Goal: Information Seeking & Learning: Learn about a topic

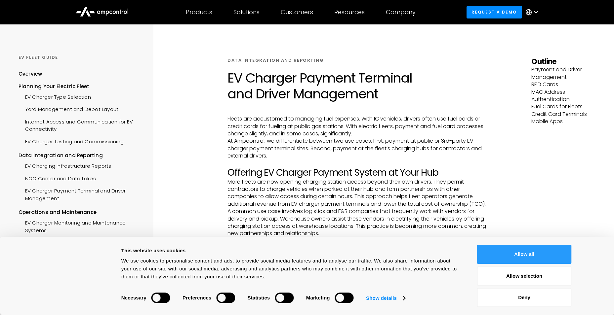
click at [548, 256] on button "Allow all" at bounding box center [524, 254] width 95 height 19
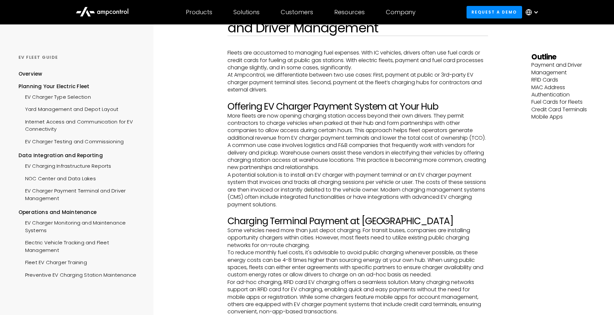
scroll to position [99, 0]
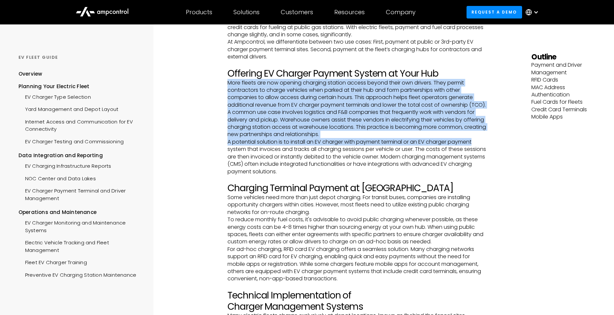
drag, startPoint x: 229, startPoint y: 81, endPoint x: 494, endPoint y: 150, distance: 274.0
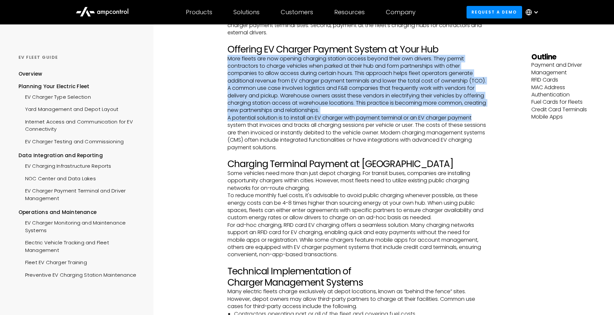
scroll to position [132, 0]
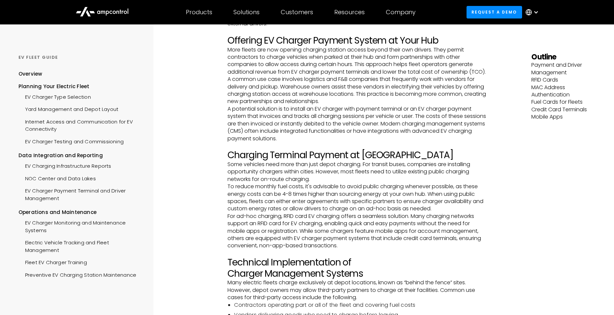
click at [386, 142] on p "A potential solution is to install an EV charger with payment terminal or an EV…" at bounding box center [357, 123] width 260 height 37
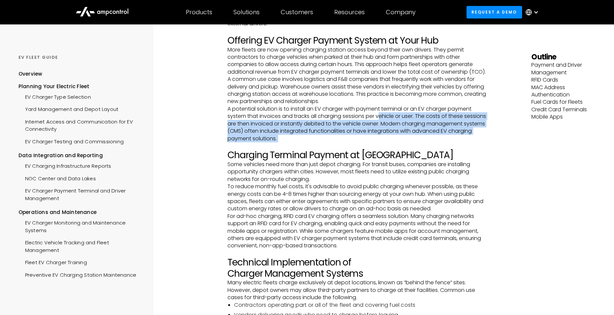
drag, startPoint x: 382, startPoint y: 125, endPoint x: 479, endPoint y: 150, distance: 100.0
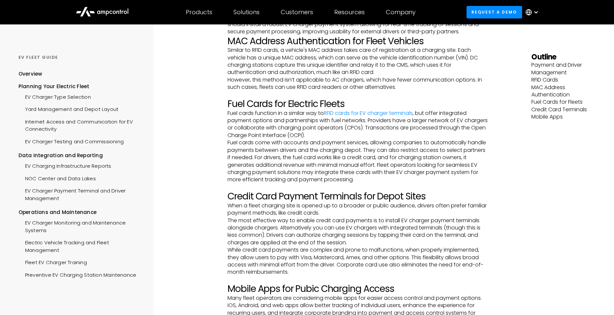
scroll to position [793, 0]
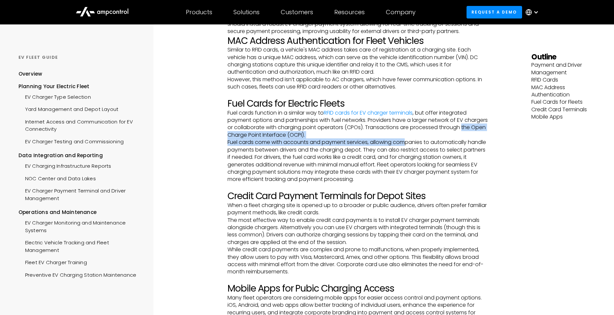
drag, startPoint x: 227, startPoint y: 142, endPoint x: 405, endPoint y: 150, distance: 178.4
click at [405, 150] on p "Fuel cards come with accounts and payment services, allowing companies to autom…" at bounding box center [357, 161] width 260 height 44
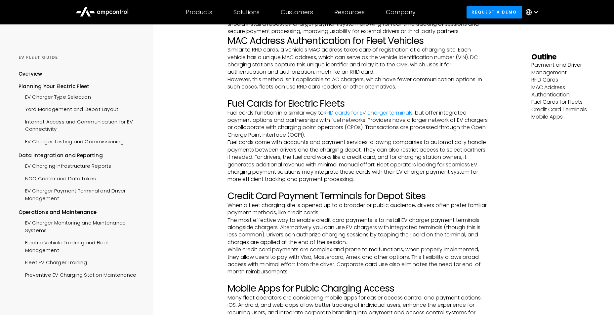
drag, startPoint x: 406, startPoint y: 150, endPoint x: 426, endPoint y: 157, distance: 21.2
click at [407, 150] on p "Fuel cards come with accounts and payment services, allowing companies to autom…" at bounding box center [357, 161] width 260 height 44
